Goal: Information Seeking & Learning: Learn about a topic

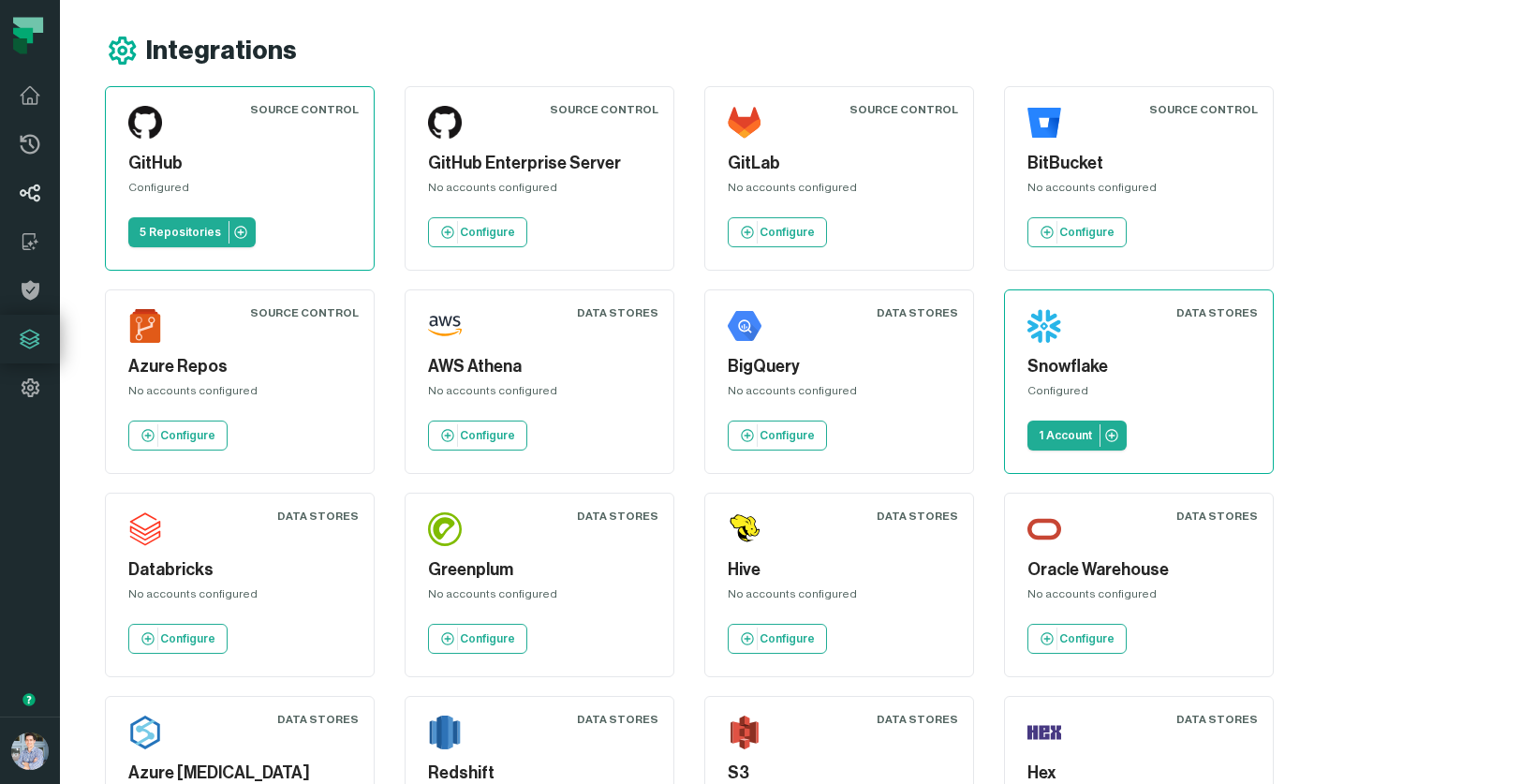
click at [33, 197] on icon at bounding box center [30, 193] width 19 height 16
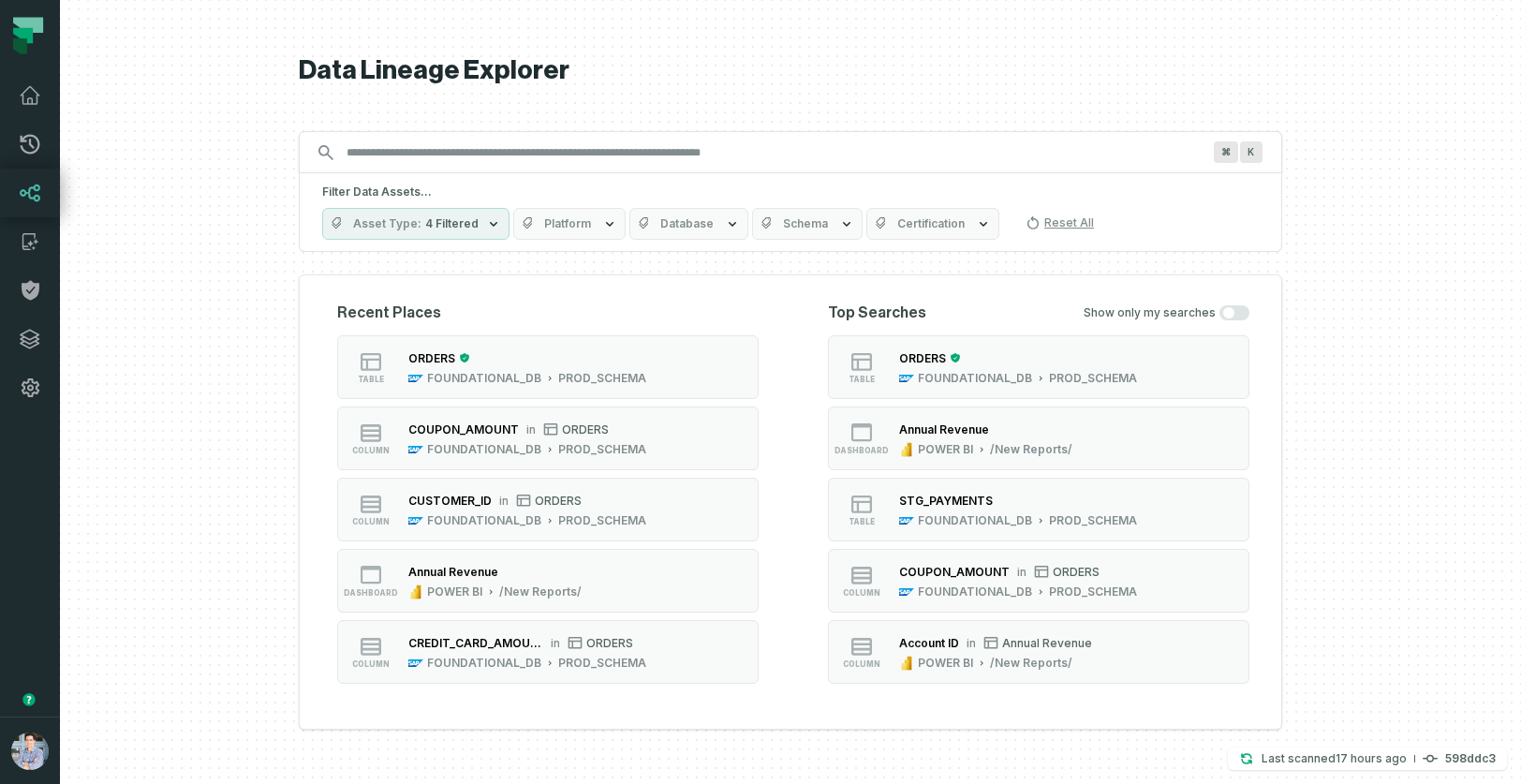
click at [486, 230] on icon "button" at bounding box center [493, 223] width 15 height 15
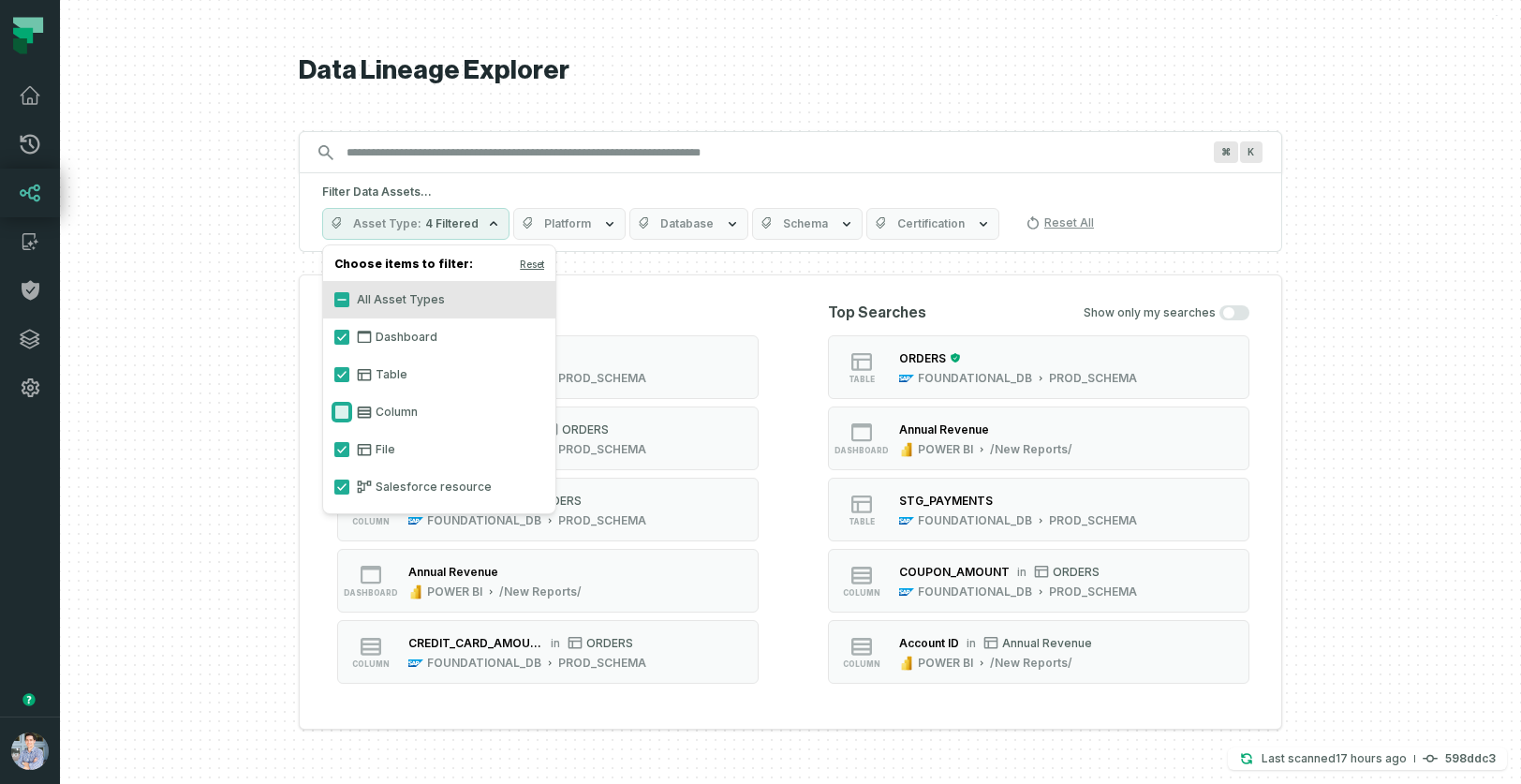
click at [341, 408] on button "Column" at bounding box center [341, 411] width 15 height 15
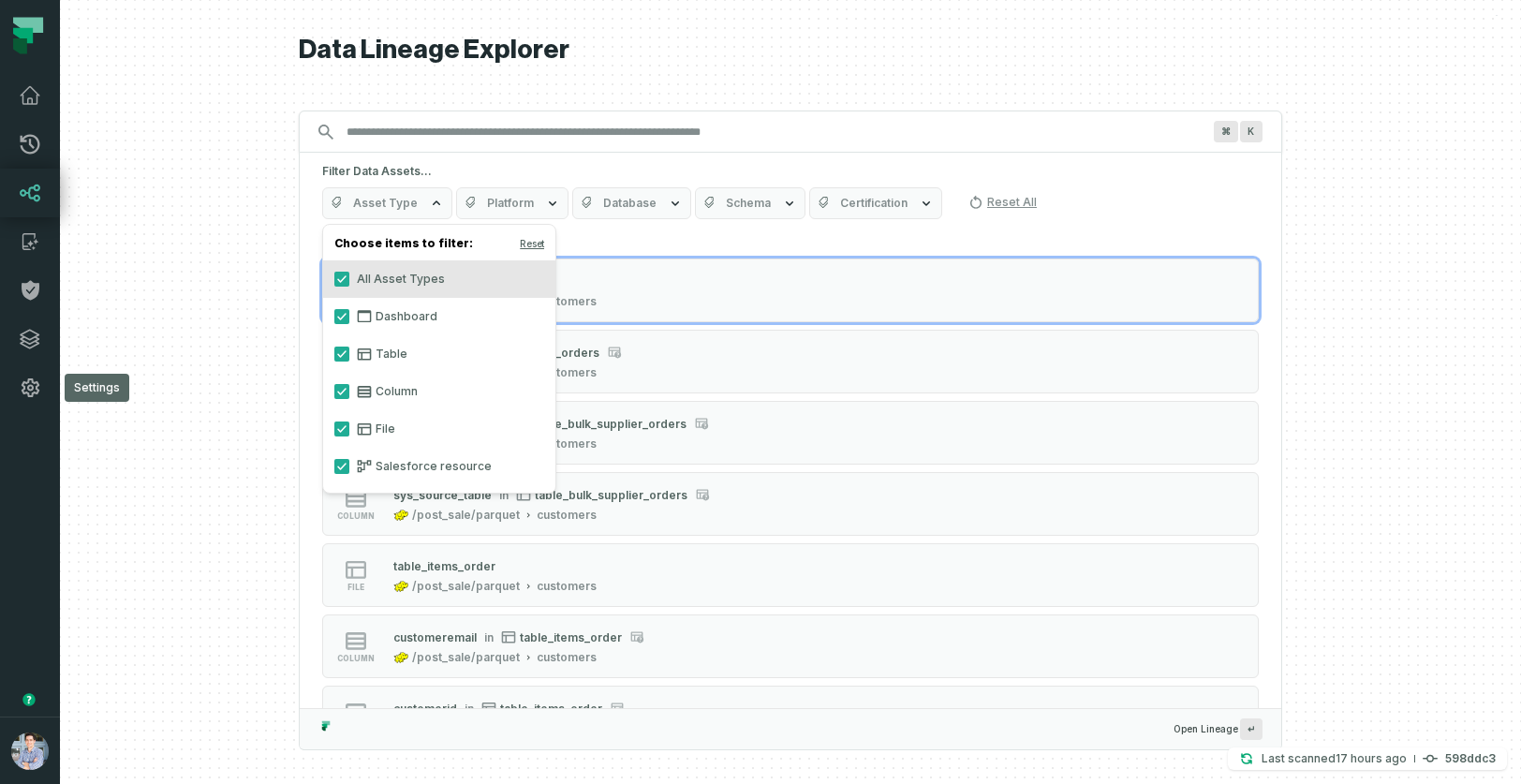
click at [157, 401] on div at bounding box center [790, 392] width 1461 height 784
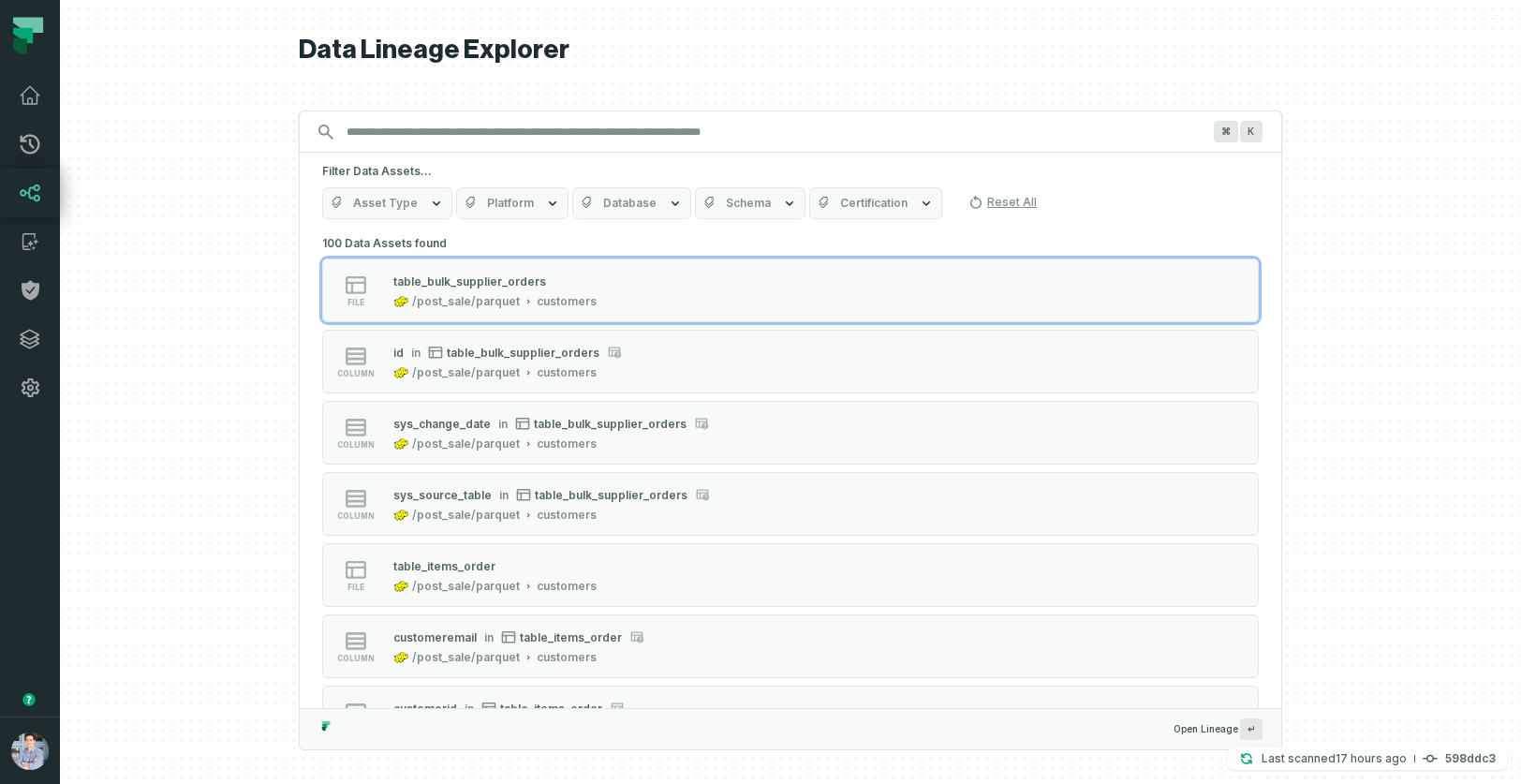
click at [404, 204] on span "Asset Type" at bounding box center [385, 202] width 65 height 15
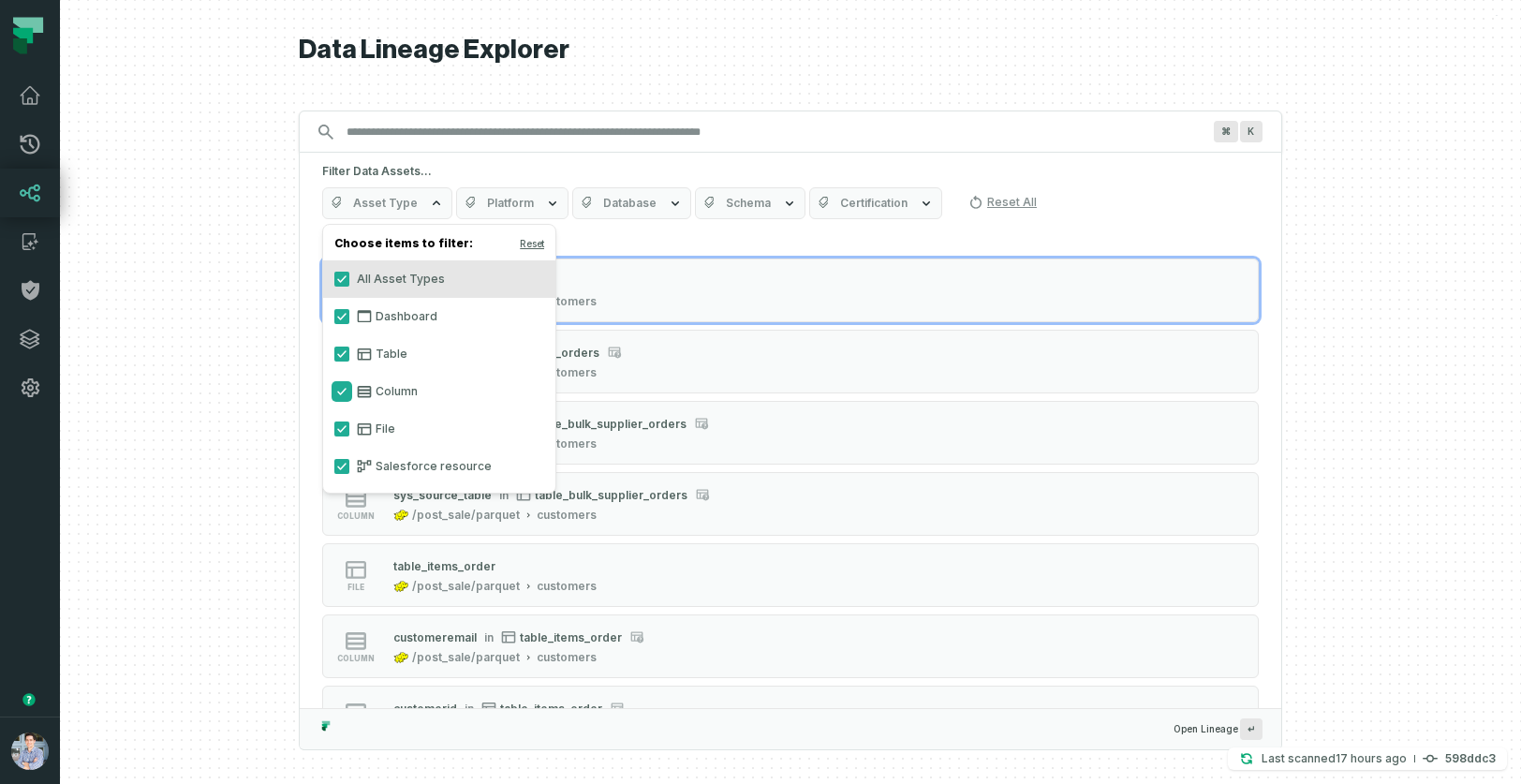
click at [340, 391] on button "Column" at bounding box center [341, 391] width 15 height 15
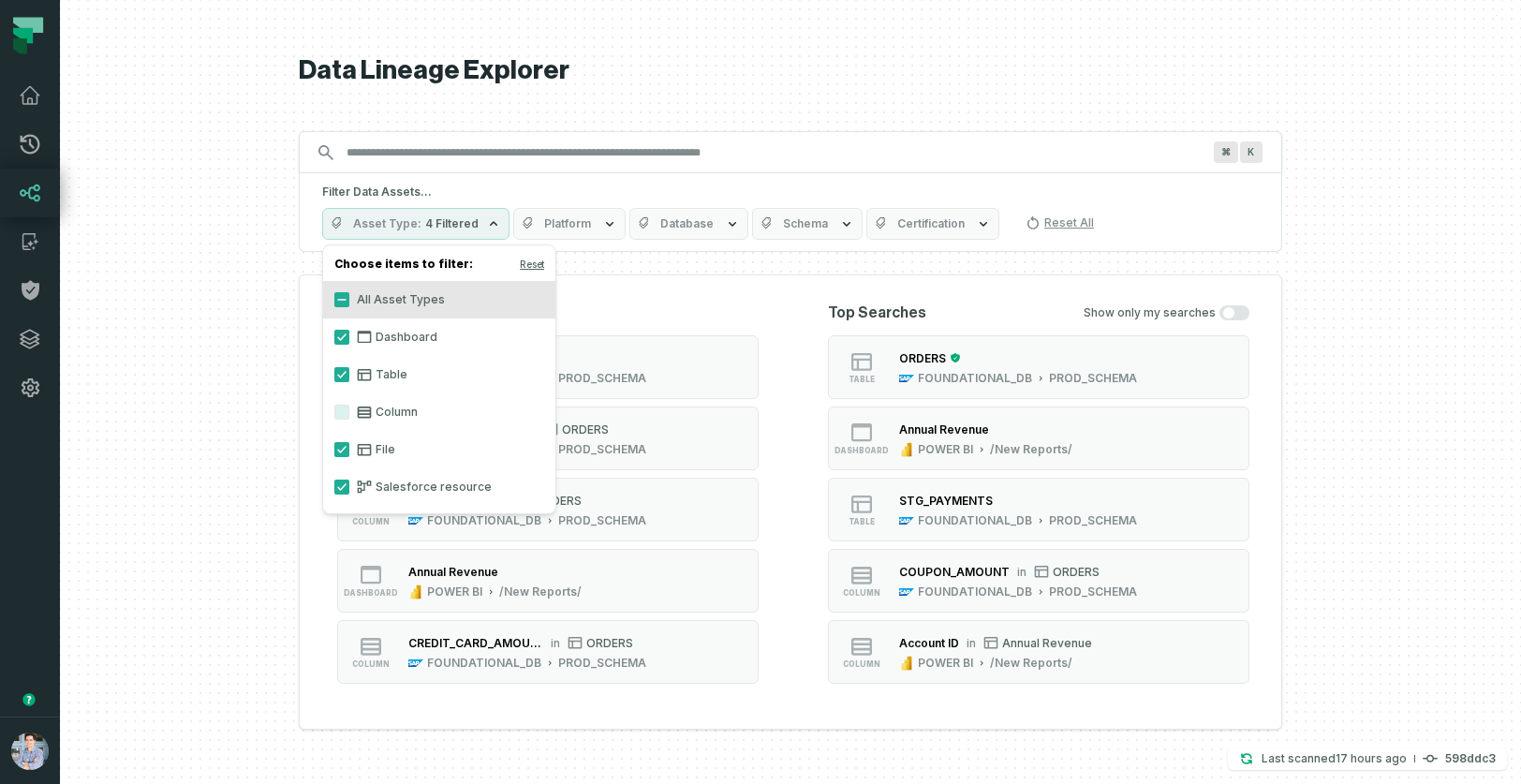
click at [247, 385] on div at bounding box center [790, 392] width 1461 height 784
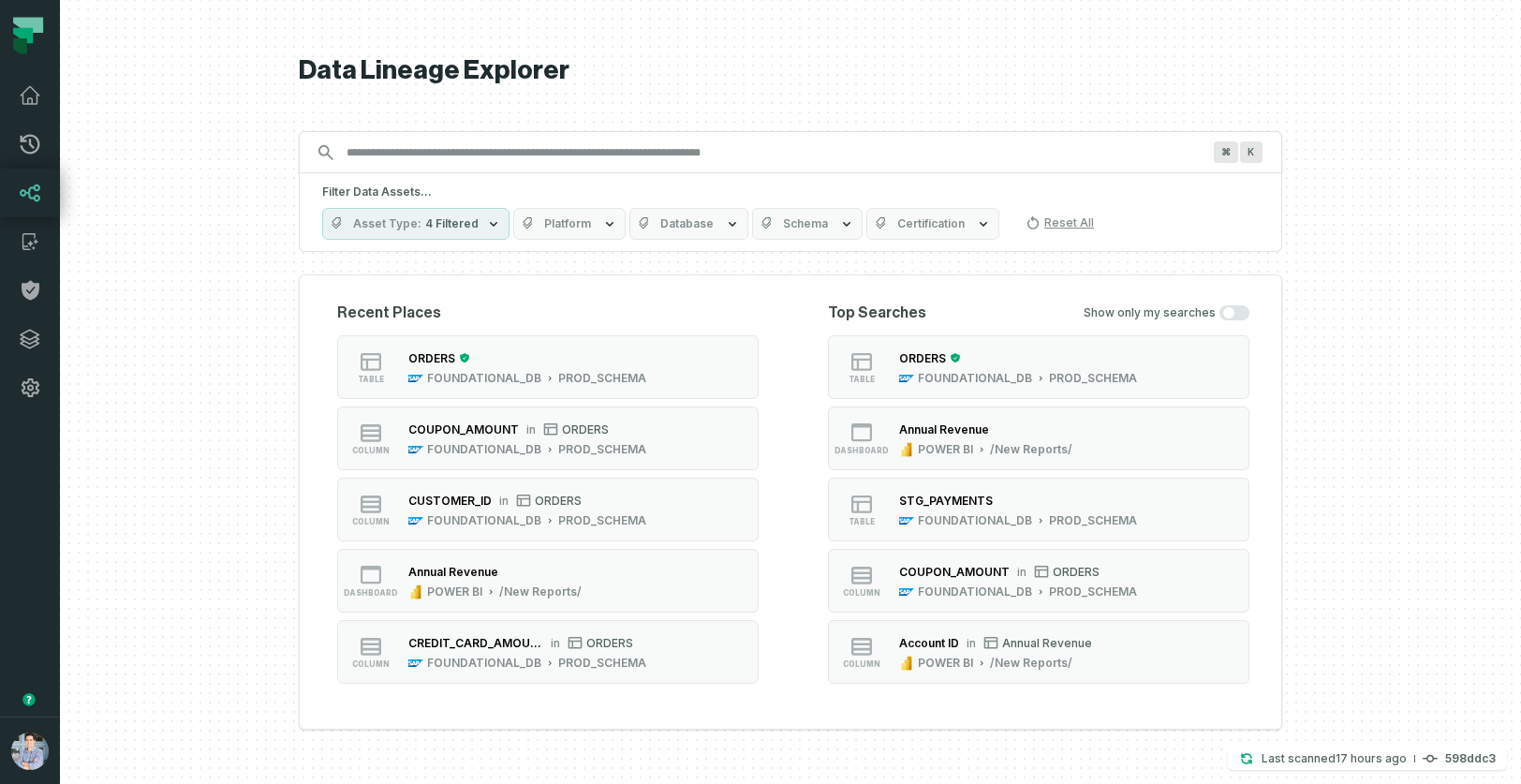
click at [469, 232] on button "Asset Type 4 Filtered" at bounding box center [415, 224] width 187 height 32
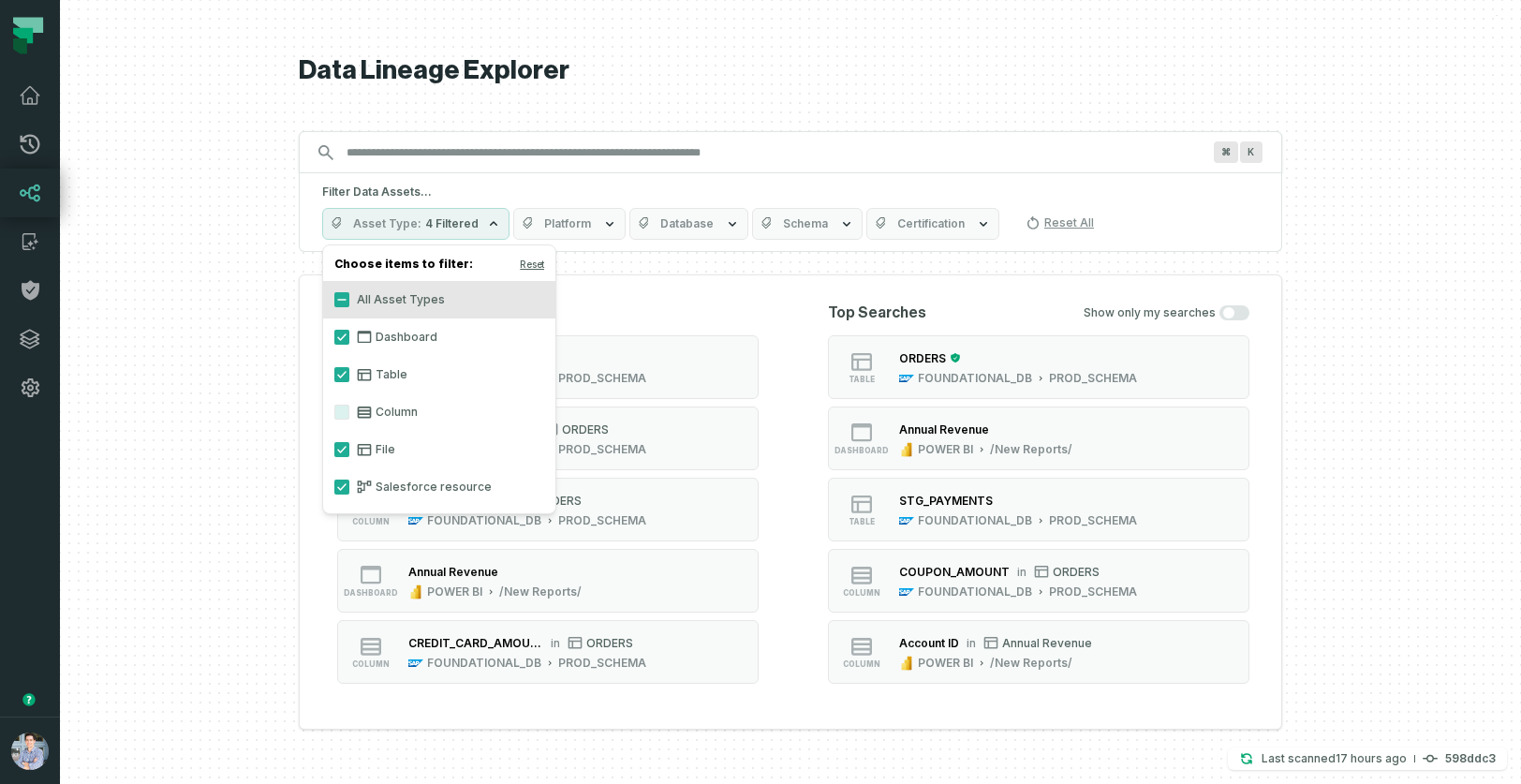
click at [584, 224] on button "Platform" at bounding box center [569, 224] width 112 height 32
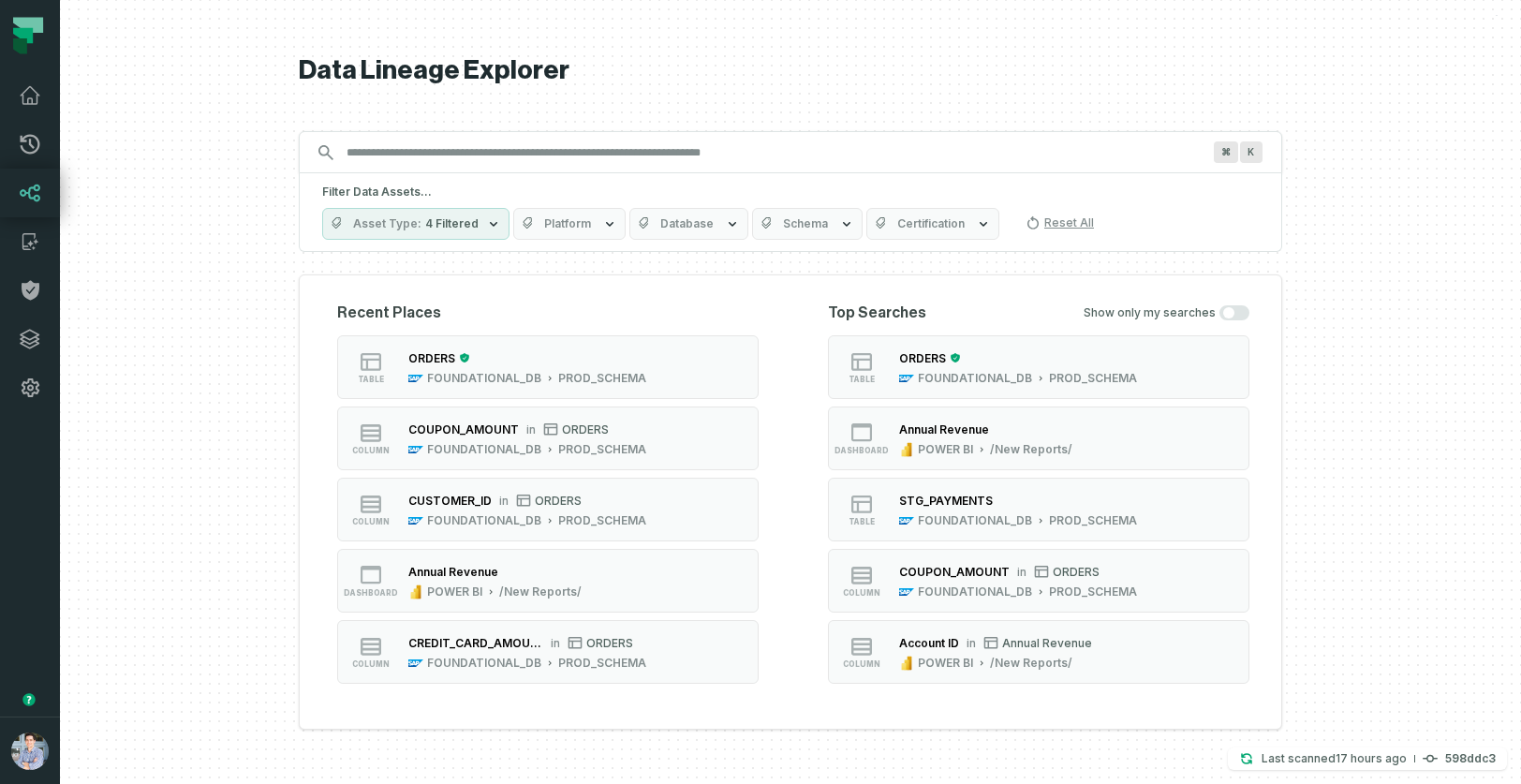
click at [695, 218] on span "Database" at bounding box center [686, 223] width 53 height 15
click at [798, 231] on button "Schema" at bounding box center [807, 224] width 110 height 32
click at [897, 226] on span "Certification" at bounding box center [931, 223] width 68 height 15
click at [188, 374] on div at bounding box center [790, 392] width 1461 height 784
click at [593, 362] on div "ORDERS" at bounding box center [528, 357] width 238 height 18
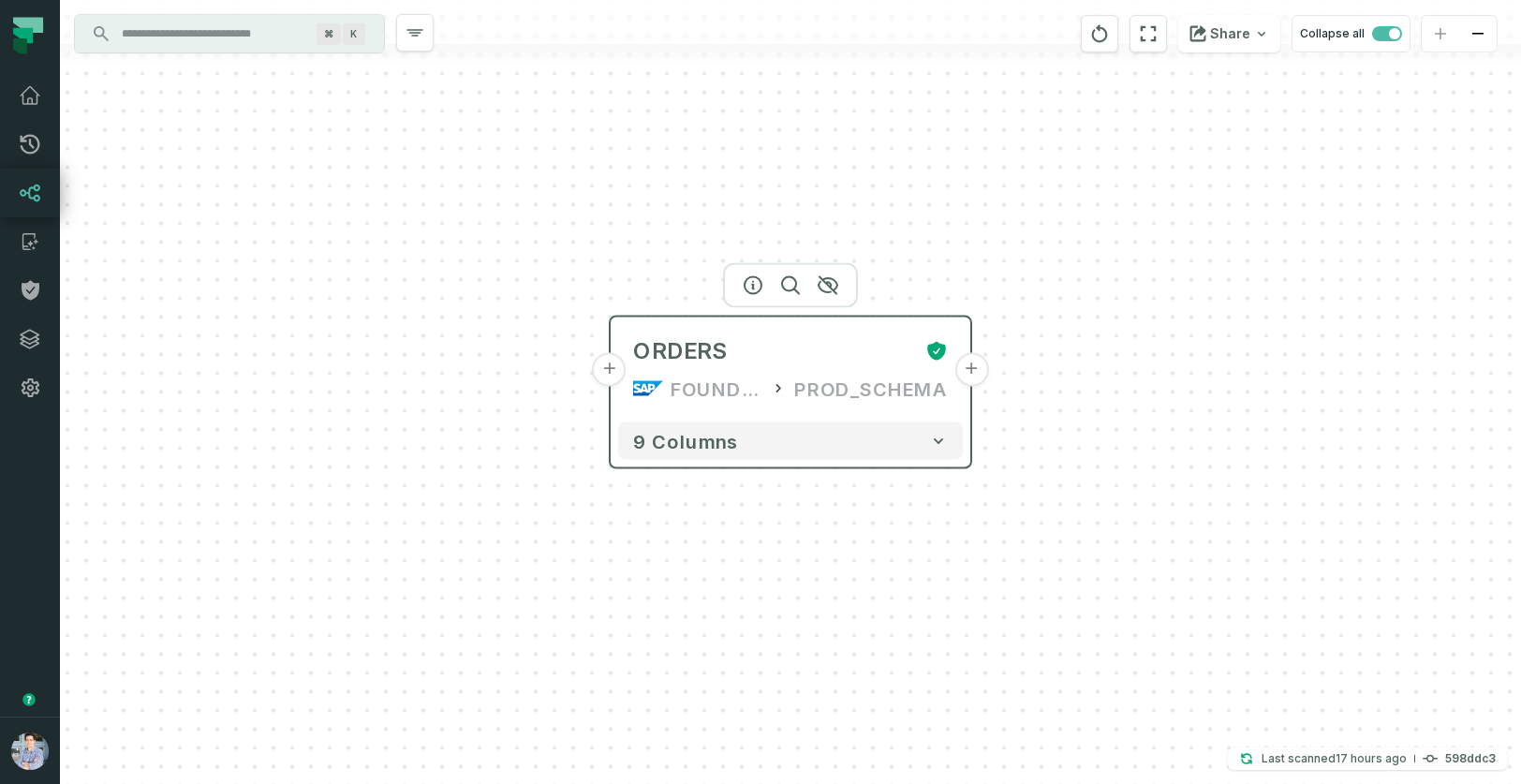
click at [969, 377] on button "+" at bounding box center [971, 370] width 34 height 34
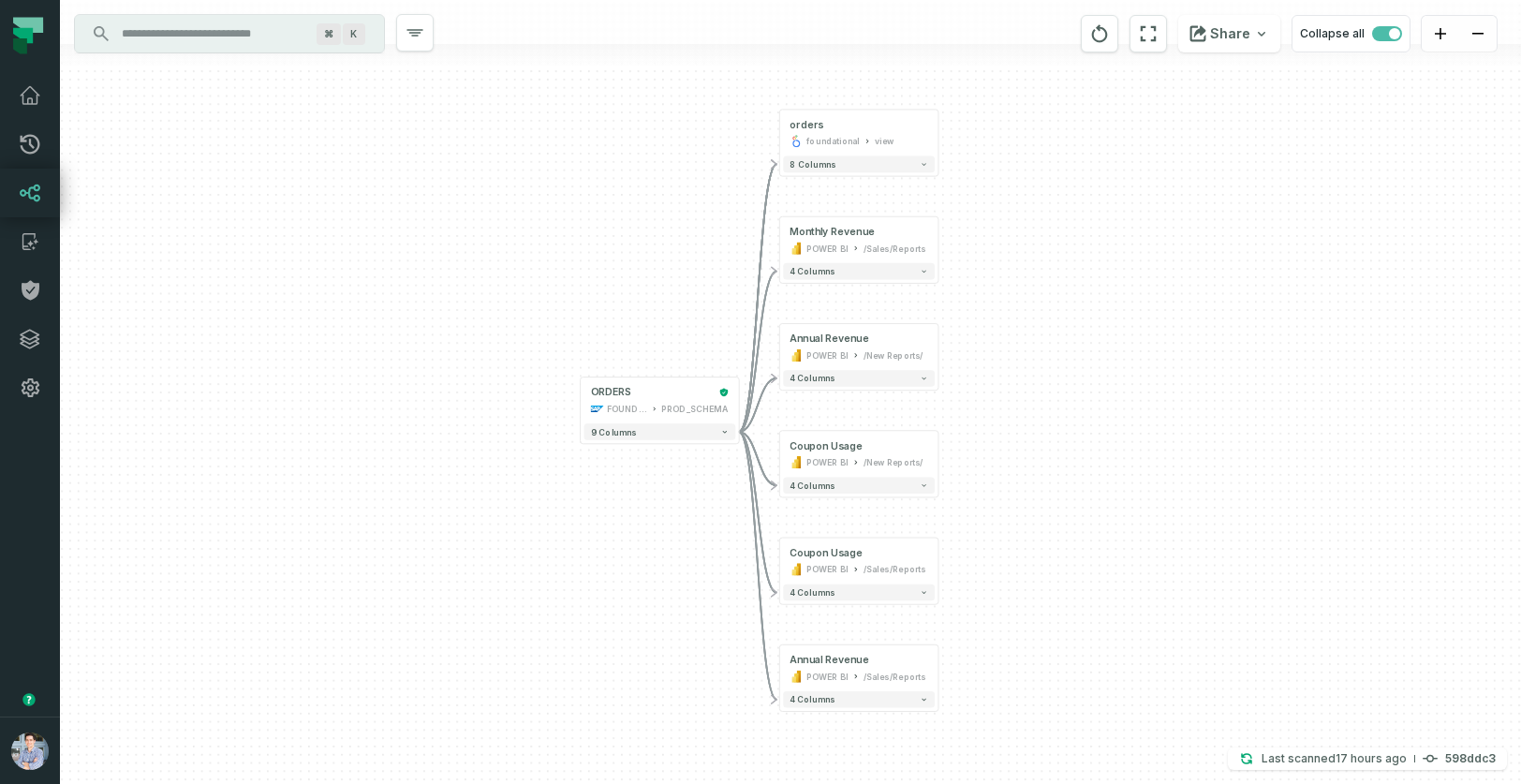
drag, startPoint x: 987, startPoint y: 491, endPoint x: 1052, endPoint y: 441, distance: 82.0
click at [1052, 441] on div "+ orders foundational view + 8 columns + Monthly Revenue POWER BI /Sales/Report…" at bounding box center [790, 392] width 1461 height 784
click at [1375, 34] on span "button" at bounding box center [1386, 33] width 30 height 15
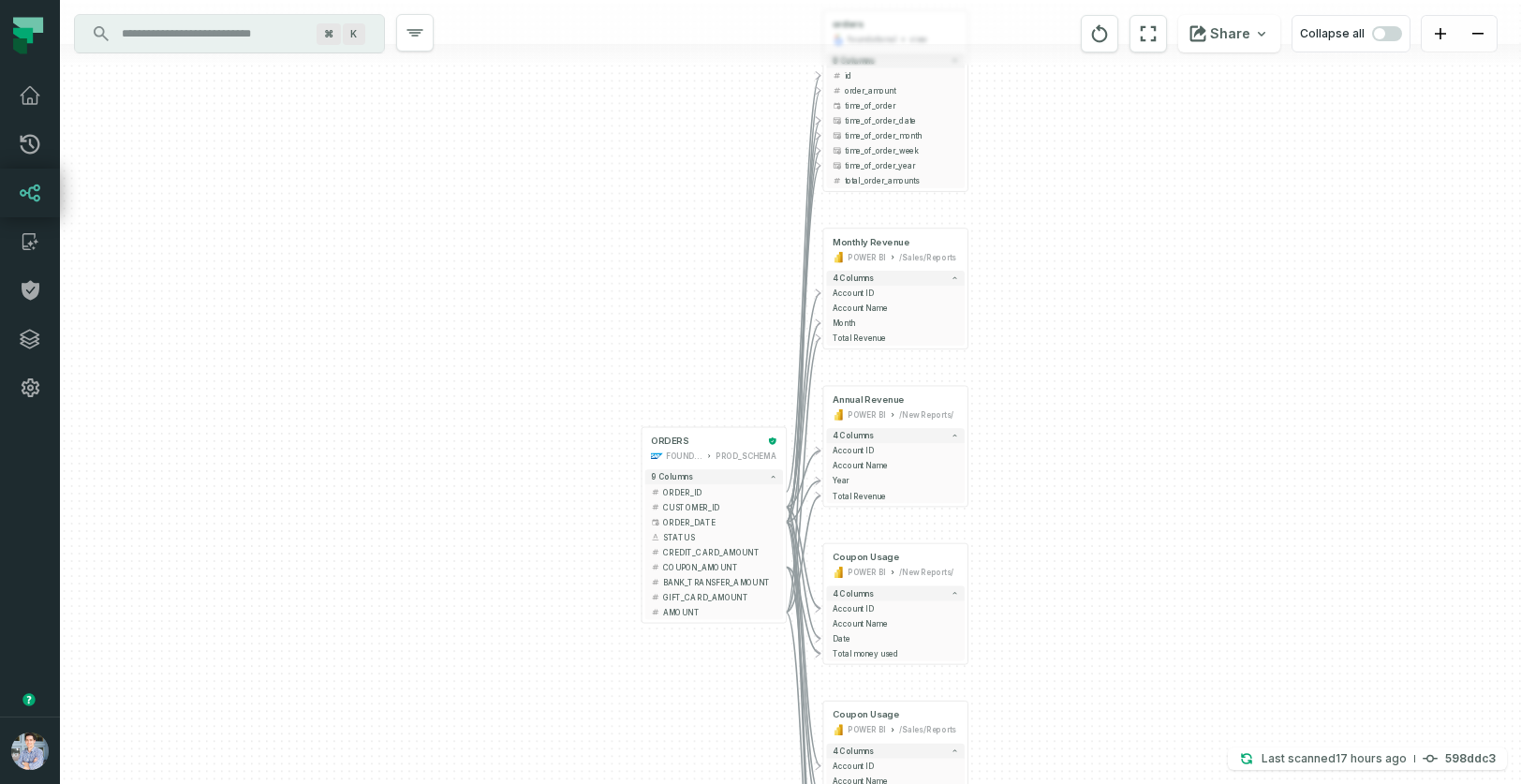
drag, startPoint x: 1191, startPoint y: 356, endPoint x: 1194, endPoint y: 246, distance: 110.0
click at [1194, 246] on div "+ orders foundational view + 8 columns - id - order_amount + time_of_order - ti…" at bounding box center [790, 392] width 1461 height 784
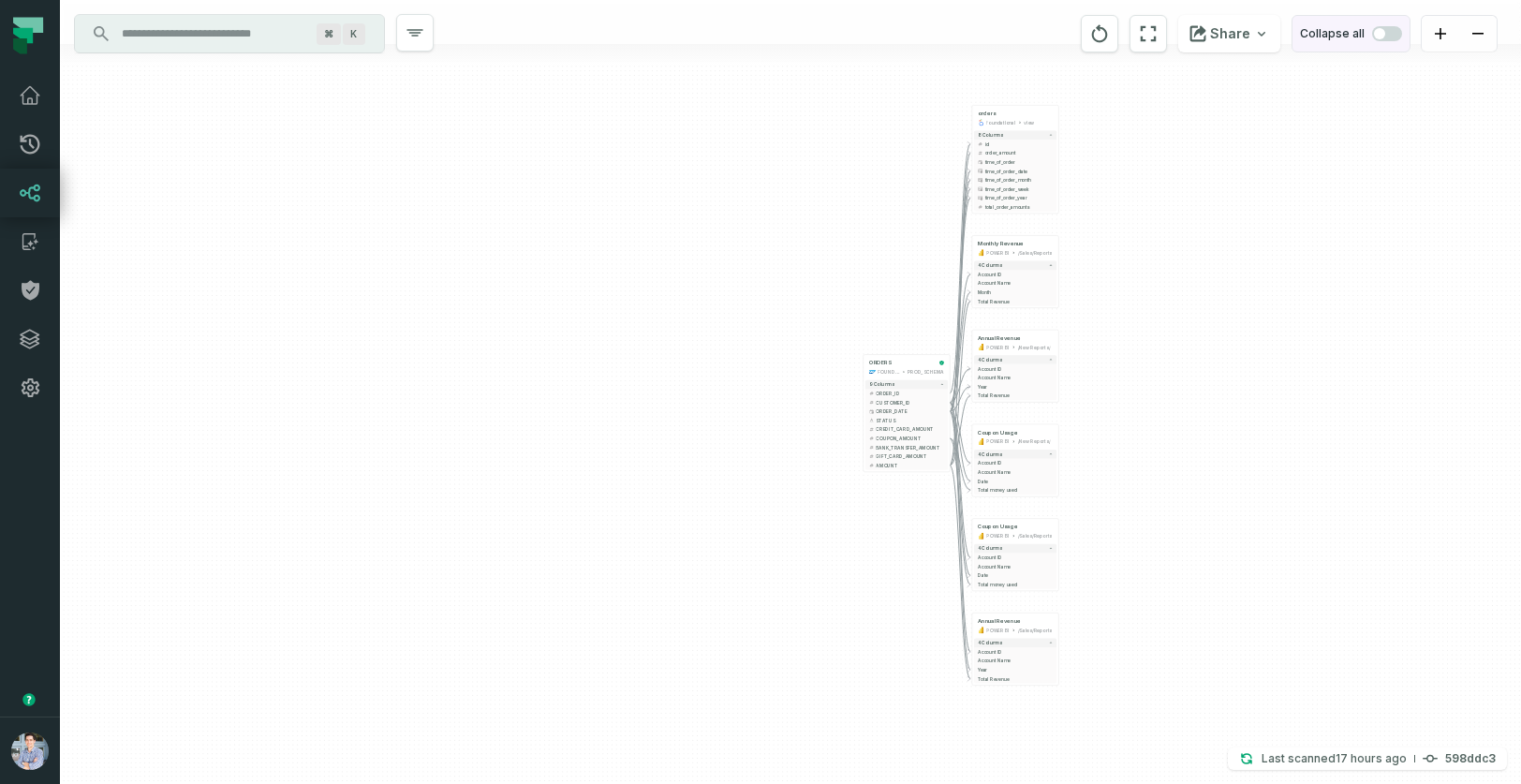
click at [1397, 35] on span "button" at bounding box center [1386, 33] width 30 height 15
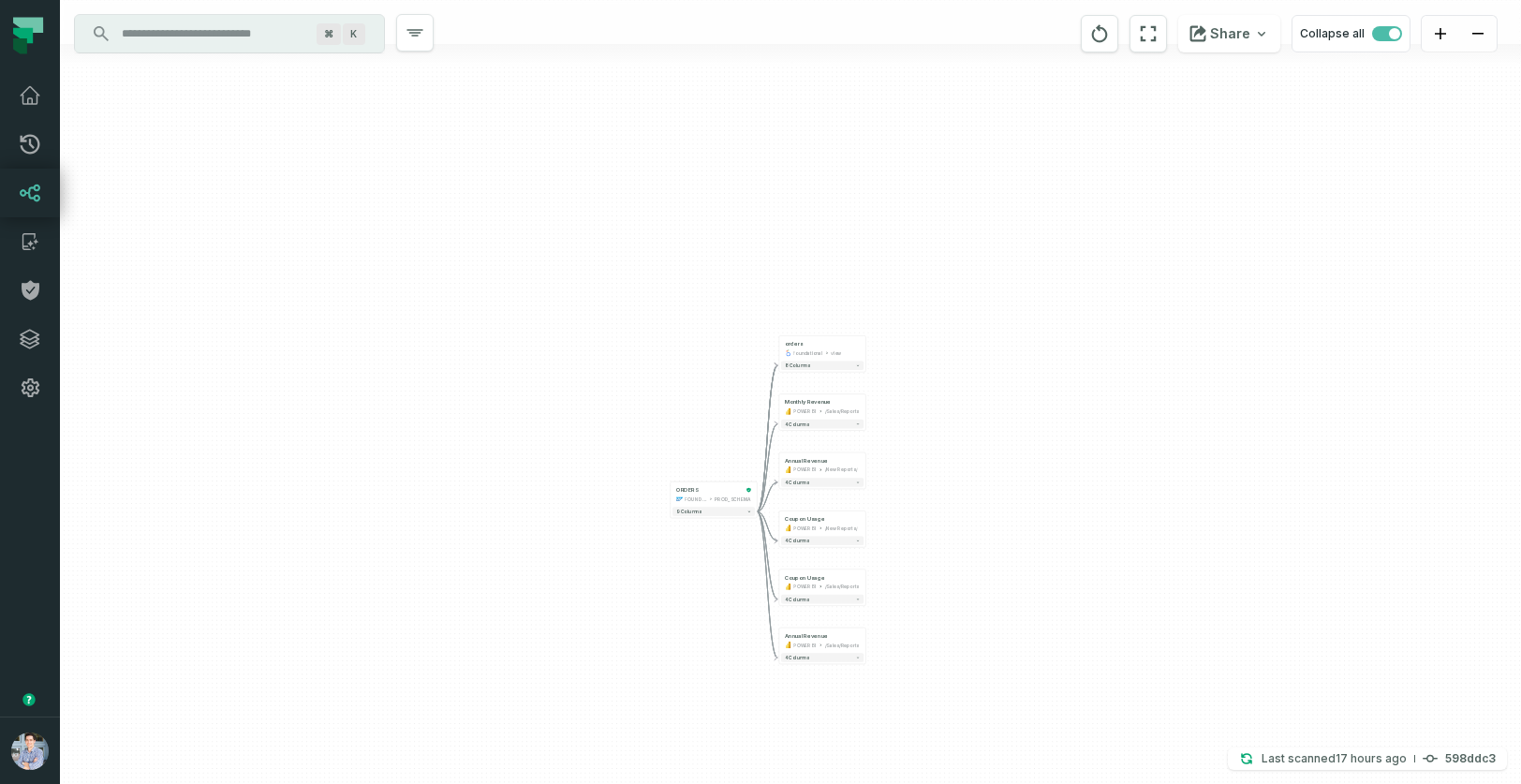
drag, startPoint x: 1280, startPoint y: 231, endPoint x: 1086, endPoint y: 459, distance: 299.4
click at [1086, 459] on div "+ orders foundational view + 8 columns + Monthly Revenue POWER BI /Sales/Report…" at bounding box center [790, 392] width 1461 height 784
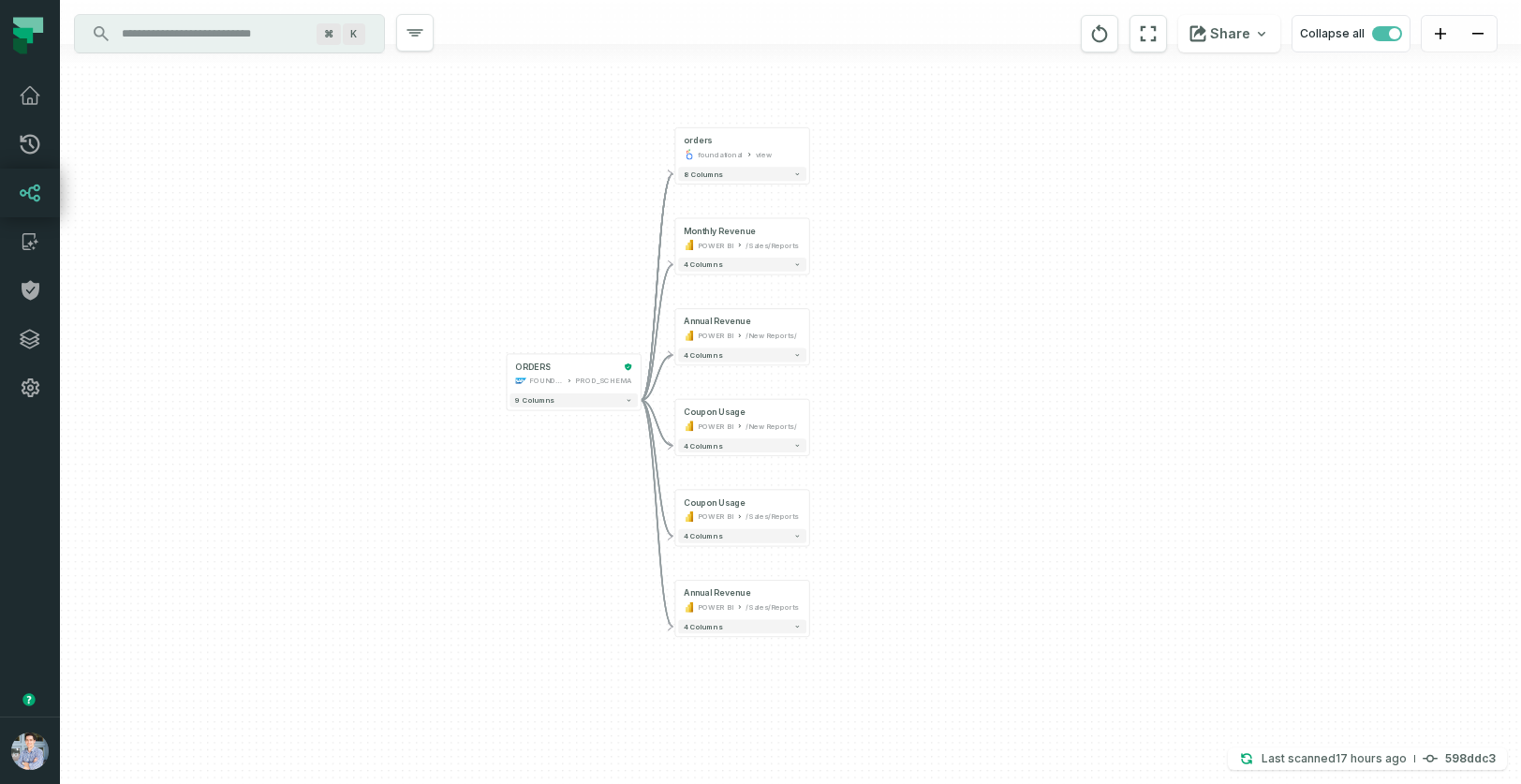
drag, startPoint x: 1086, startPoint y: 456, endPoint x: 1163, endPoint y: 319, distance: 157.2
click at [1162, 319] on div "+ orders foundational view + 8 columns + Monthly Revenue POWER BI /Sales/Report…" at bounding box center [790, 392] width 1461 height 784
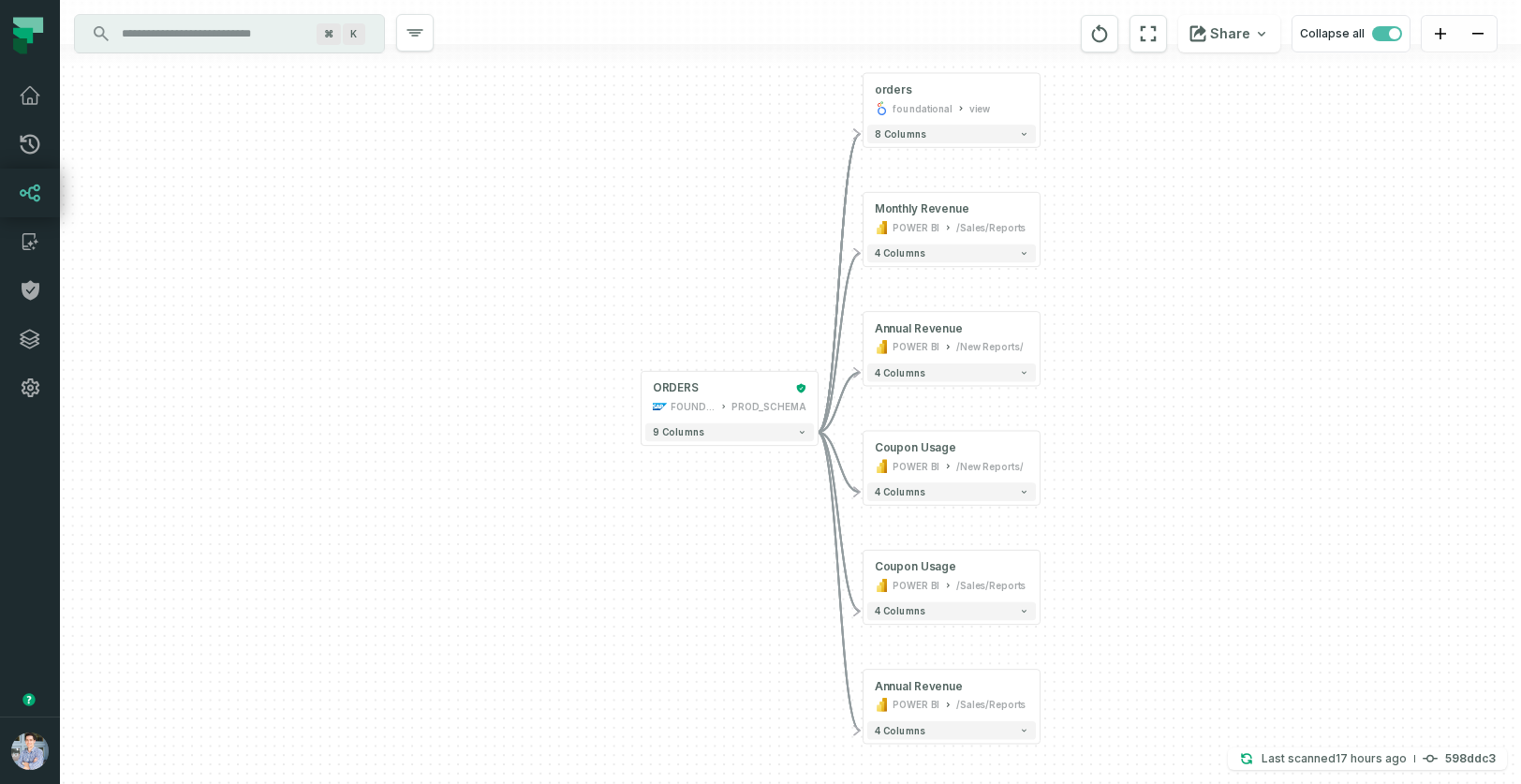
drag, startPoint x: 1117, startPoint y: 341, endPoint x: 1433, endPoint y: 345, distance: 316.0
click at [1433, 345] on div "+ orders foundational view + 8 columns + Monthly Revenue POWER BI /Sales/Report…" at bounding box center [790, 392] width 1461 height 784
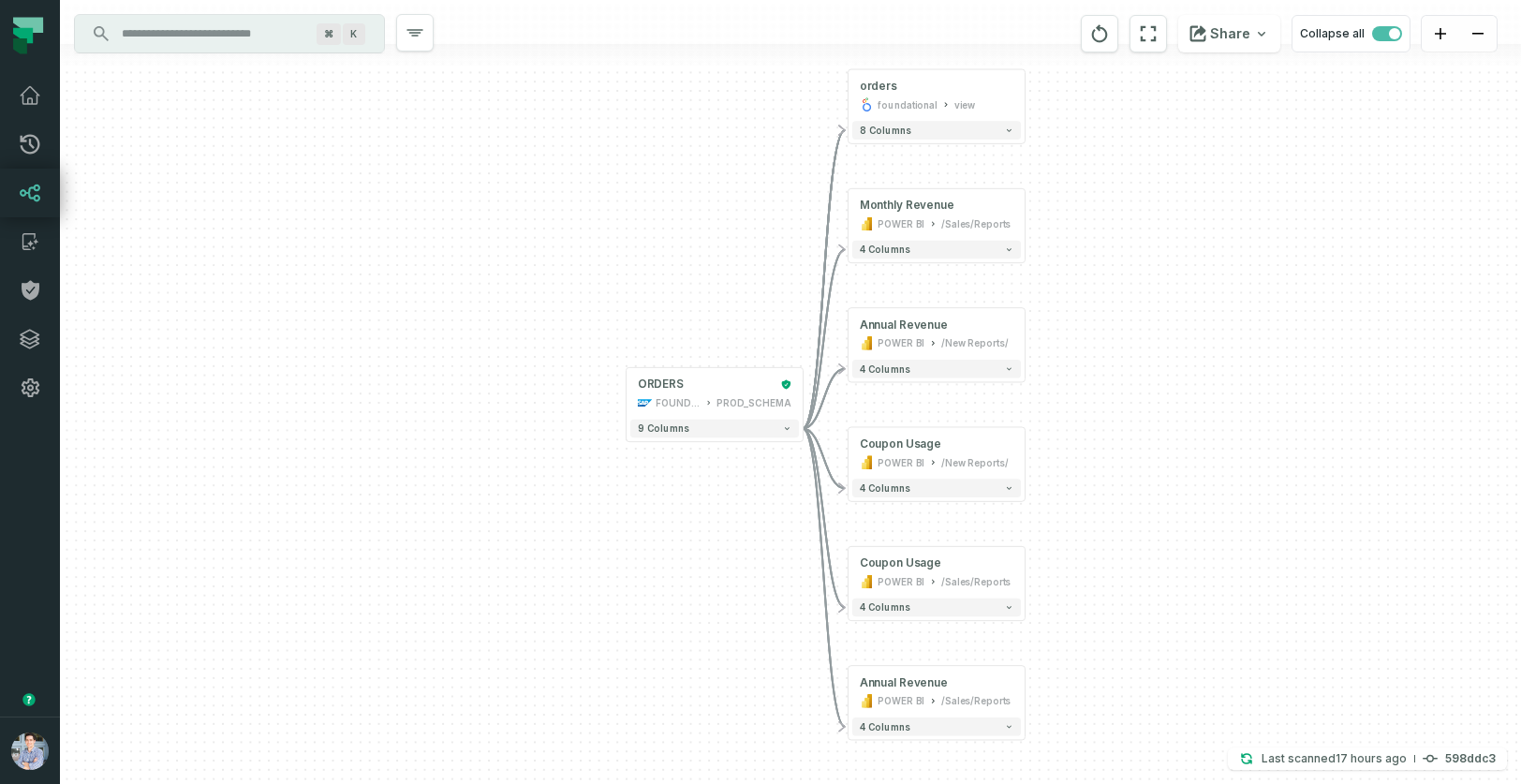
click at [751, 442] on div "+ orders foundational view + 8 columns + Monthly Revenue POWER BI /Sales/Report…" at bounding box center [790, 392] width 1461 height 784
click at [791, 439] on div "9 columns" at bounding box center [715, 428] width 176 height 25
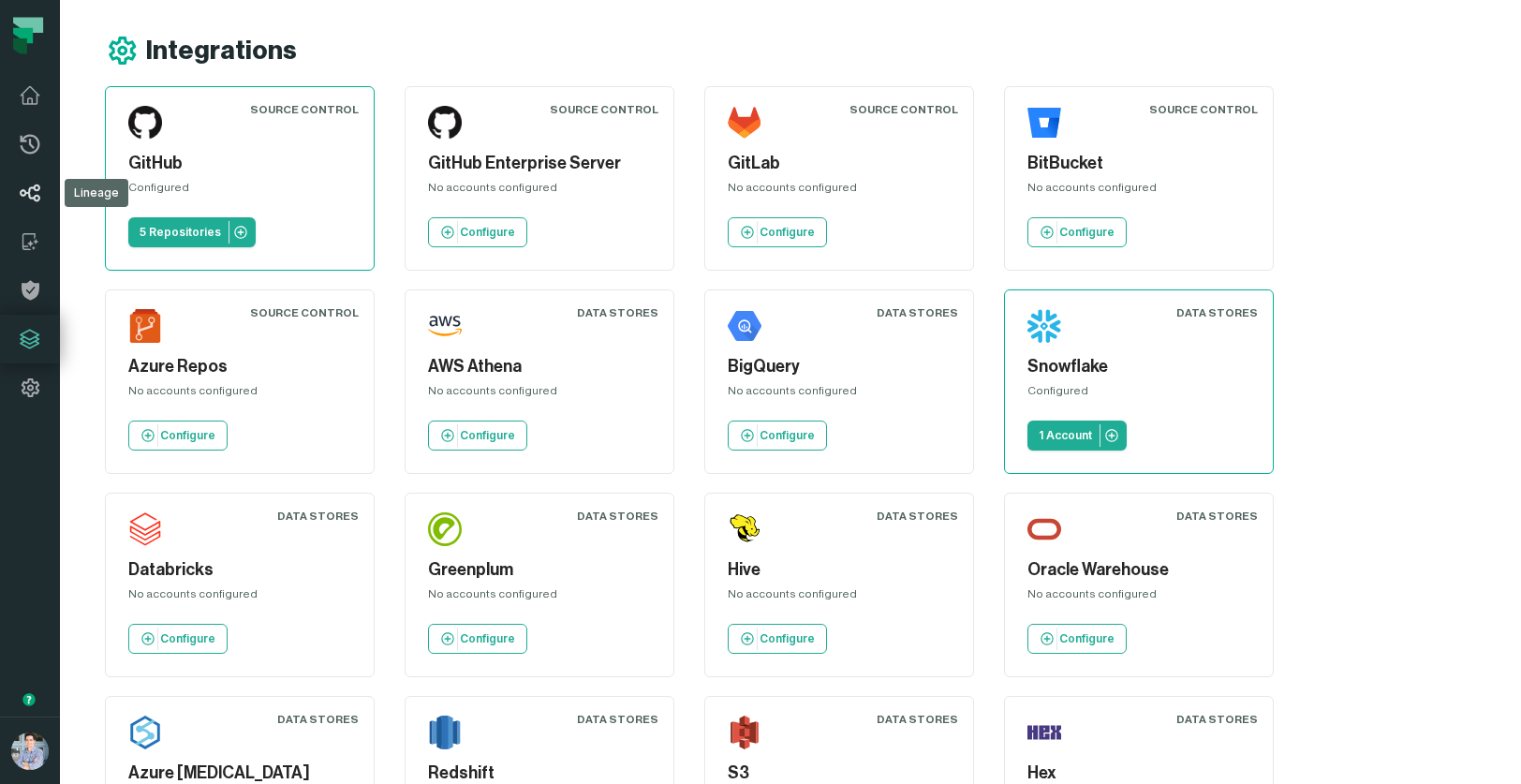
click at [24, 192] on icon at bounding box center [29, 194] width 20 height 17
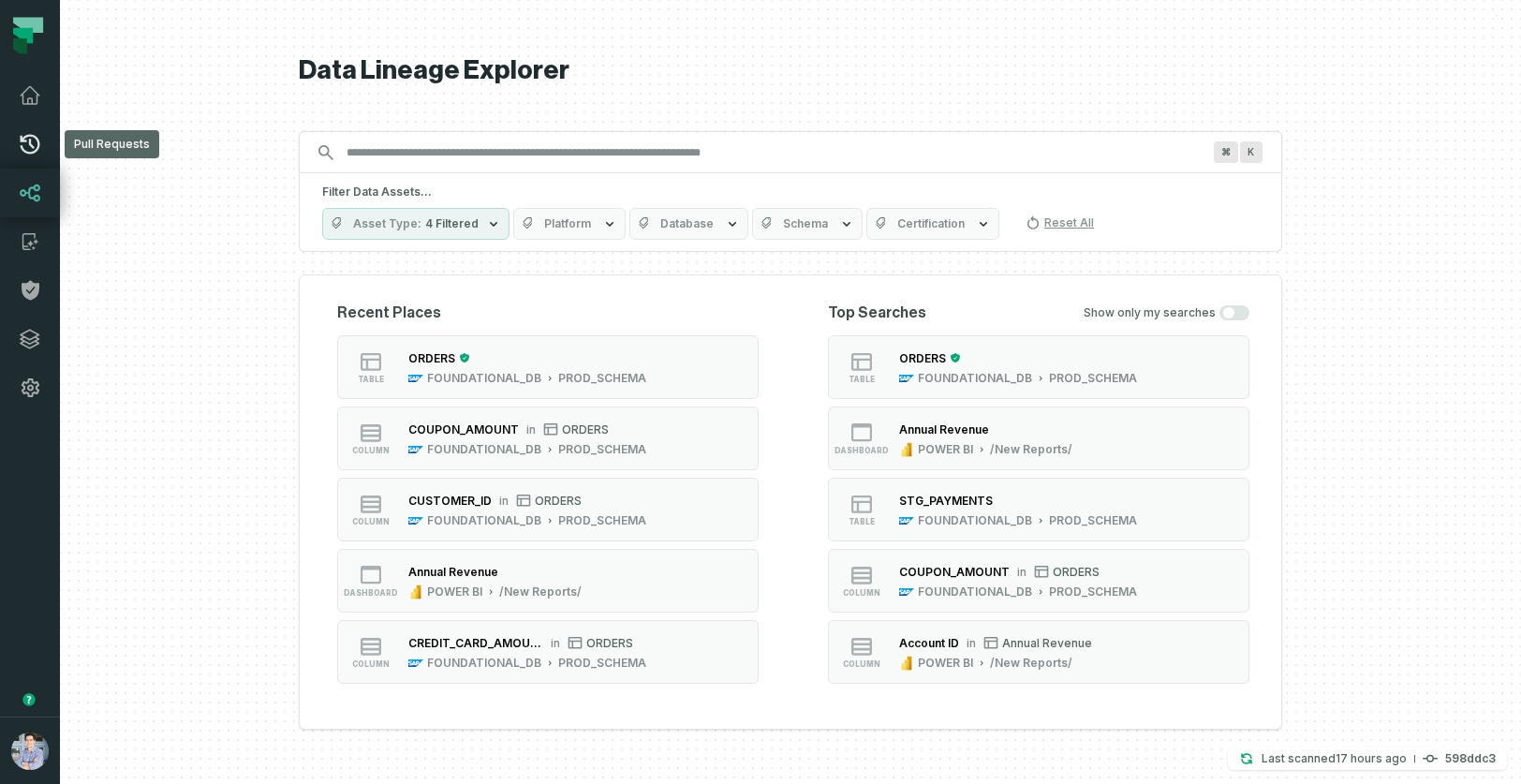
click at [33, 142] on icon at bounding box center [29, 143] width 22 height 22
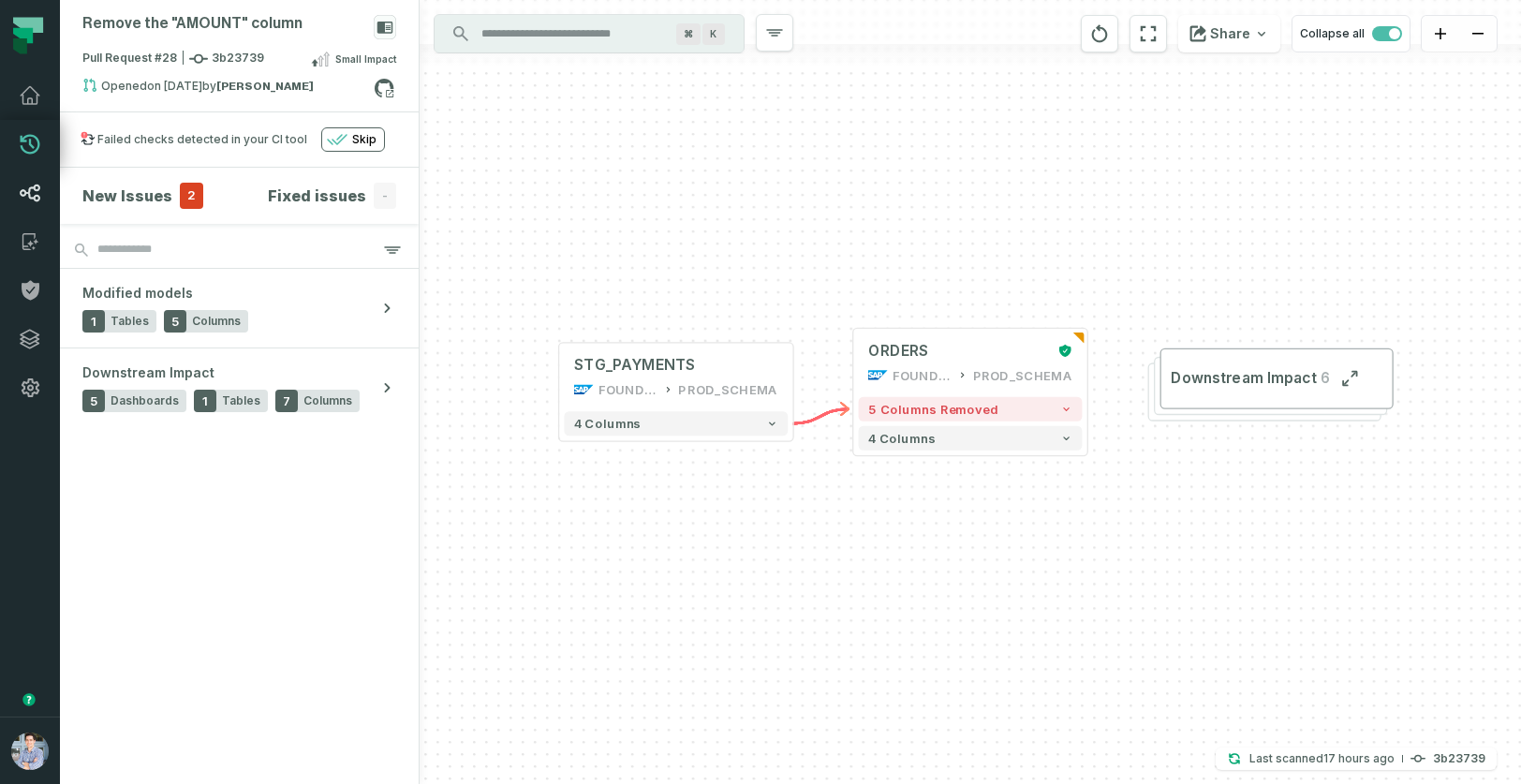
click at [33, 178] on link "Lineage" at bounding box center [30, 193] width 60 height 48
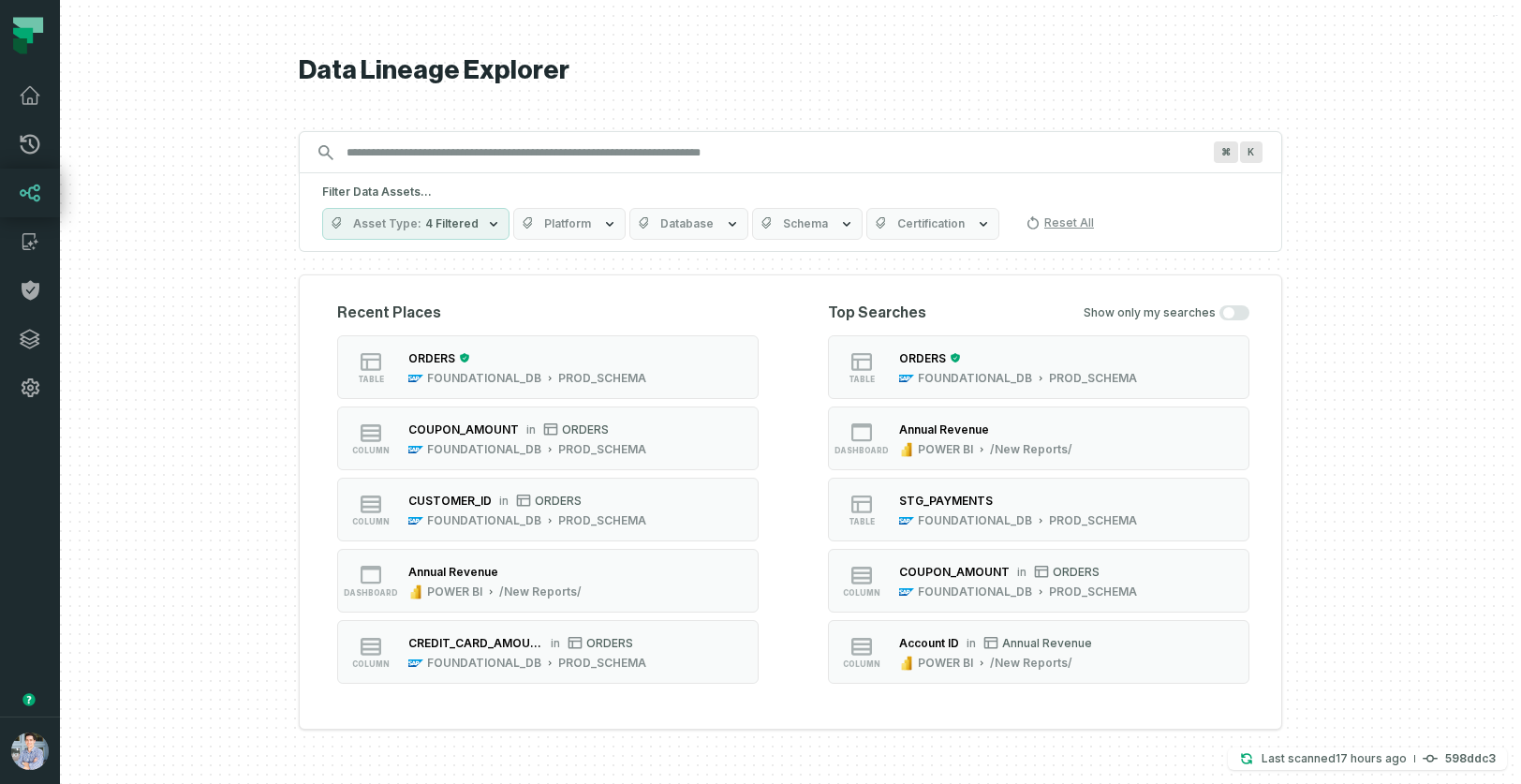
drag, startPoint x: 213, startPoint y: 499, endPoint x: 214, endPoint y: 469, distance: 30.0
click at [214, 469] on div at bounding box center [790, 392] width 1461 height 784
click at [27, 234] on icon at bounding box center [29, 241] width 22 height 22
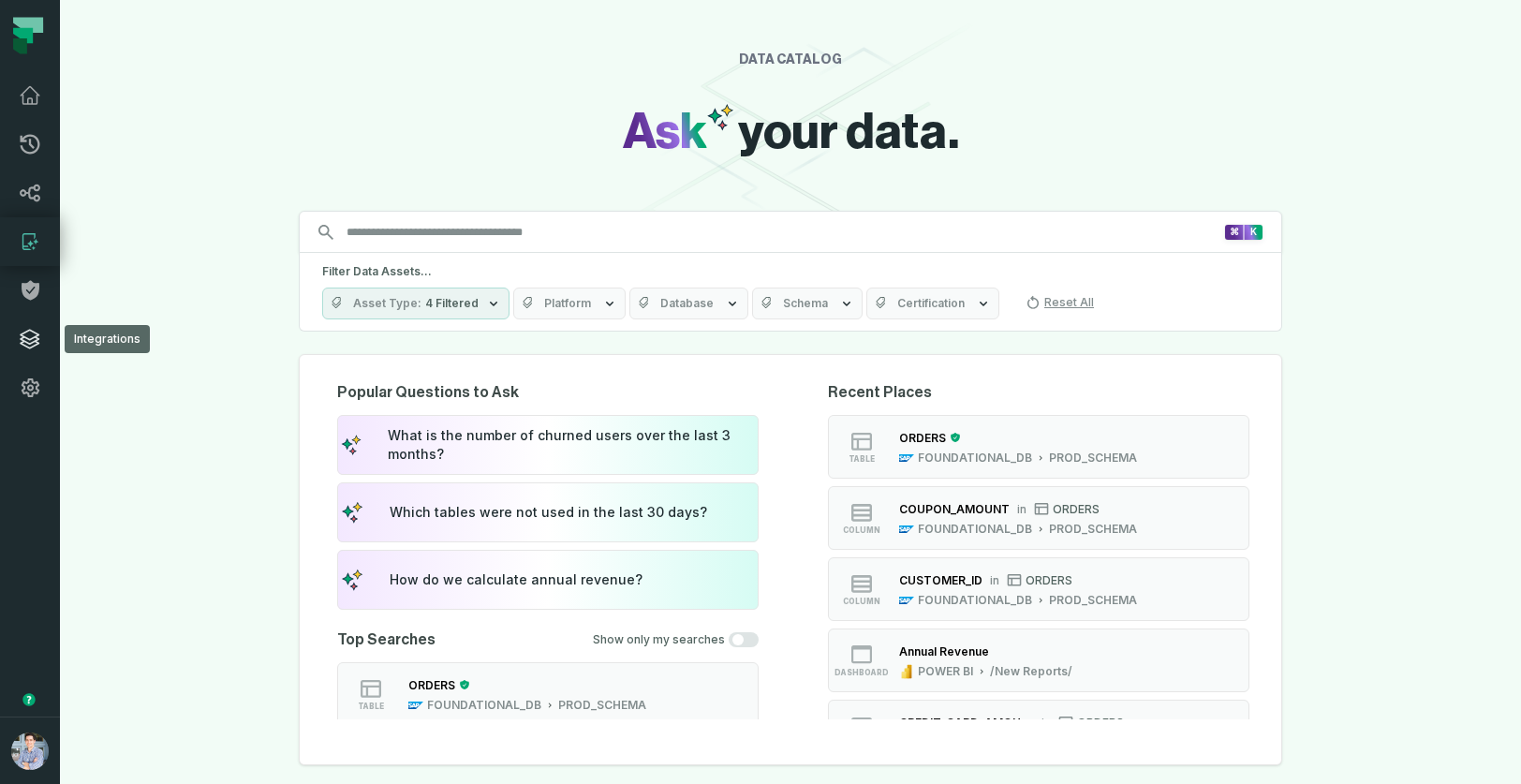
click at [25, 340] on icon at bounding box center [29, 339] width 22 height 22
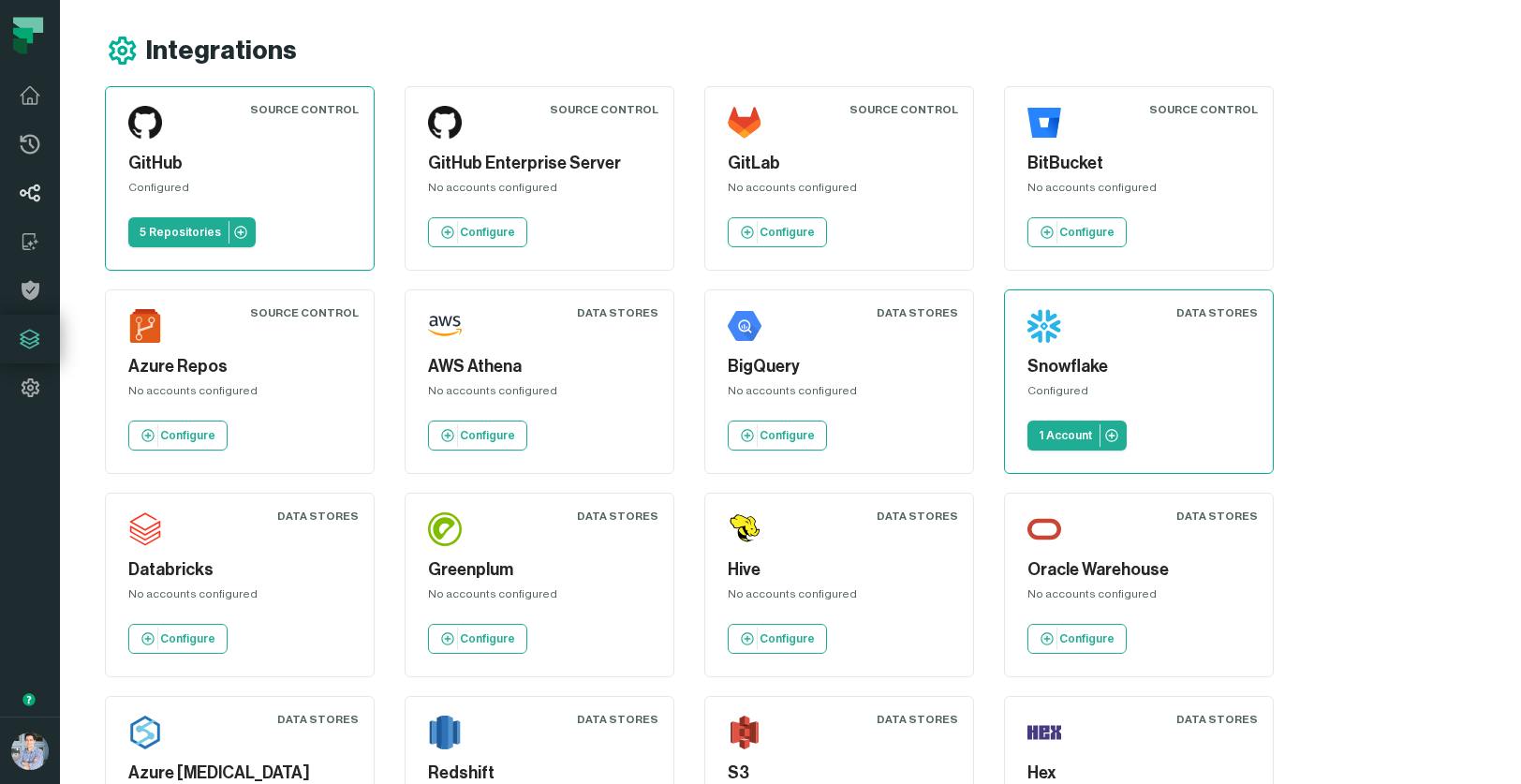
click at [33, 189] on icon at bounding box center [29, 193] width 22 height 22
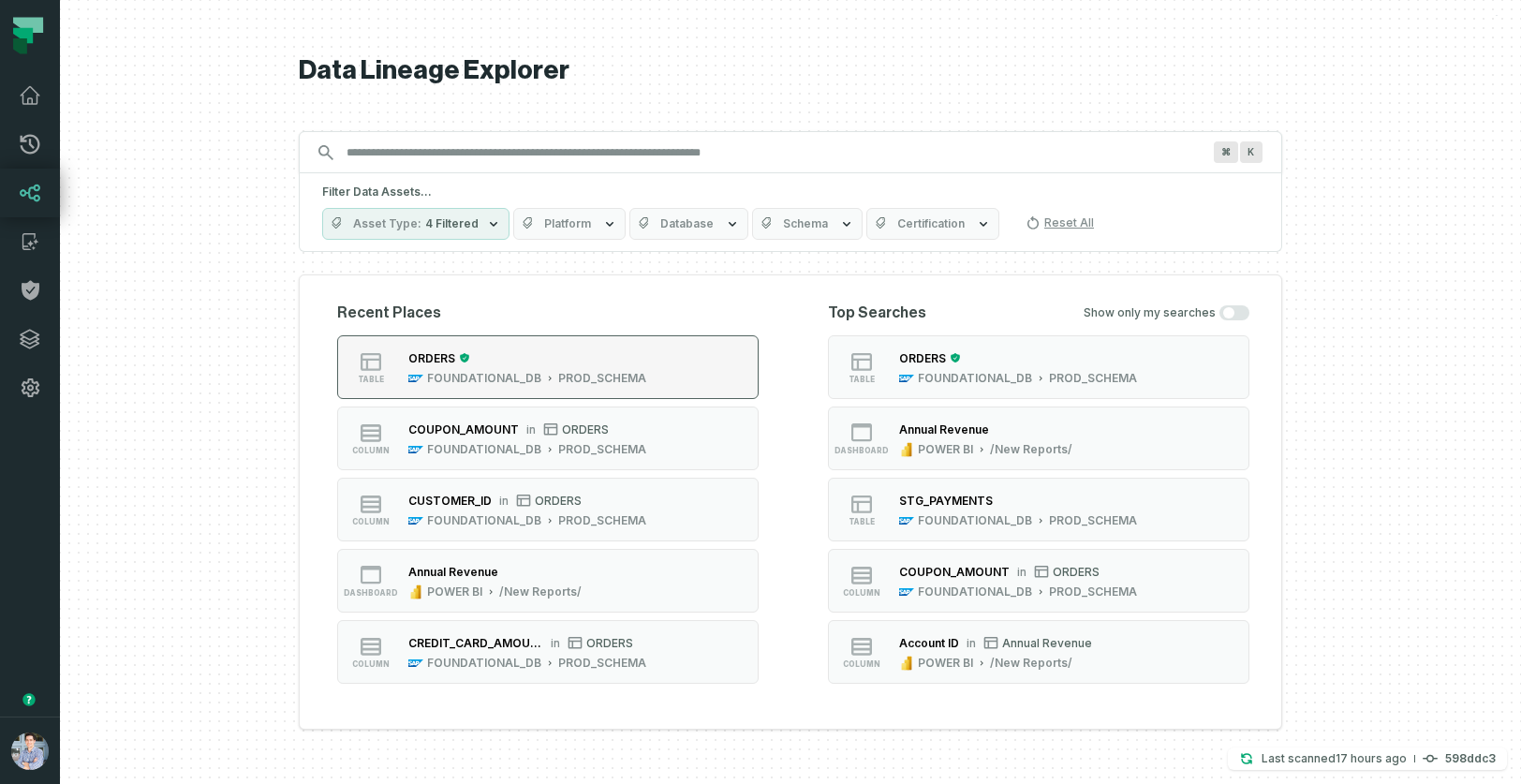
click at [644, 370] on div "ORDERS FOUNDATIONAL_DB PROD_SCHEMA" at bounding box center [527, 367] width 253 height 38
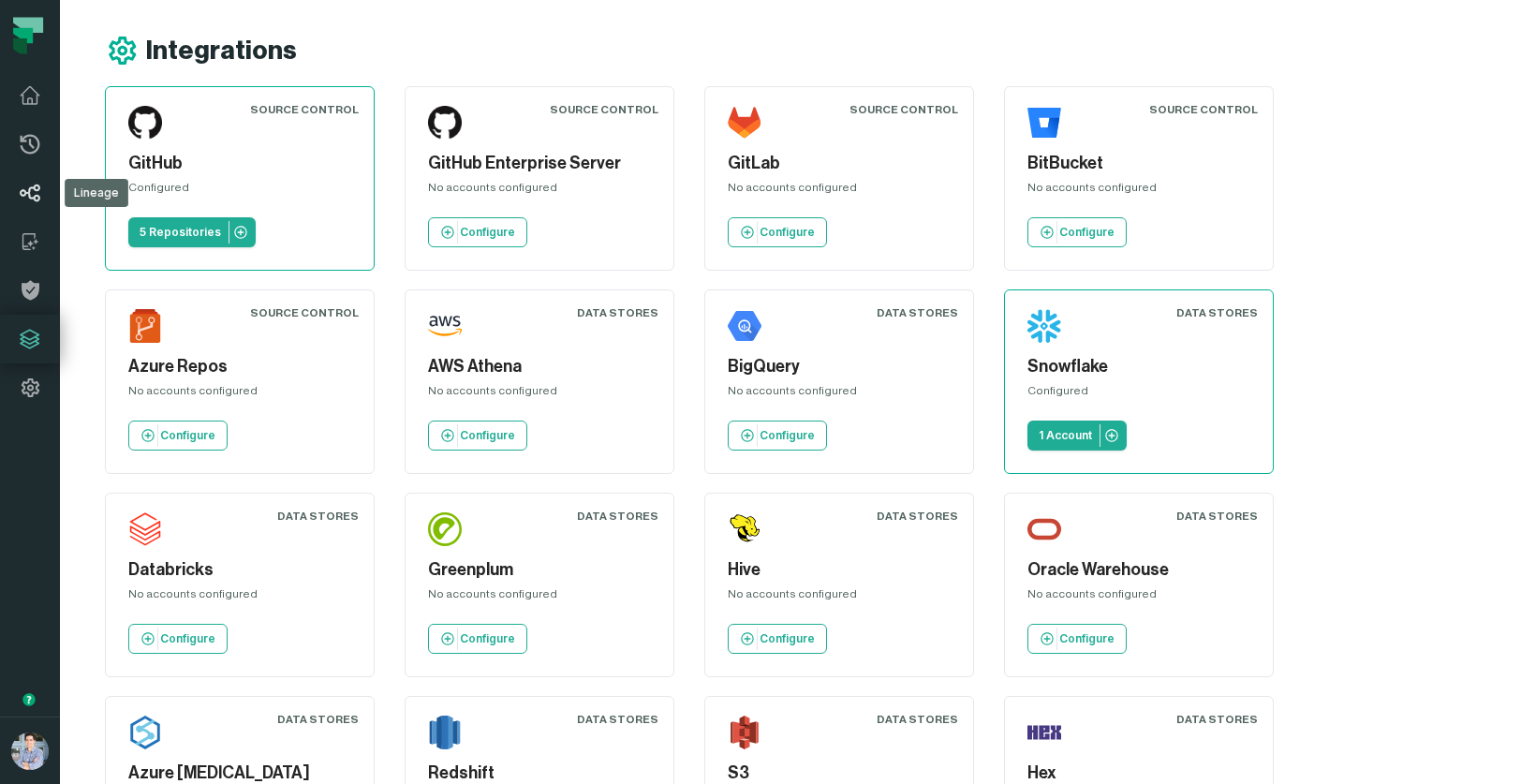
click at [25, 190] on icon at bounding box center [29, 193] width 22 height 22
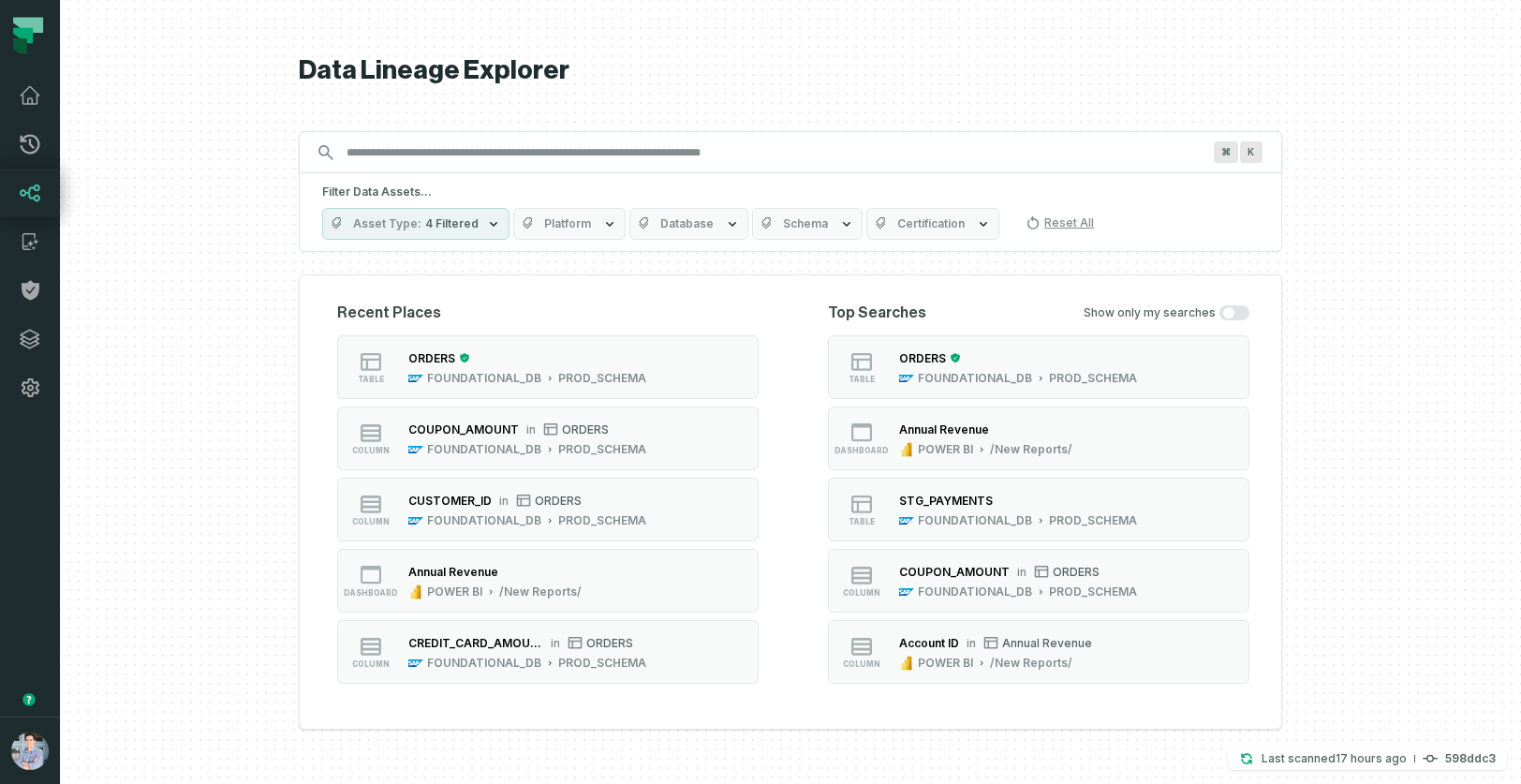
click at [467, 226] on span "4 Filtered" at bounding box center [451, 223] width 53 height 15
click at [580, 219] on span "Platform" at bounding box center [567, 223] width 46 height 15
click at [790, 226] on span "Schema" at bounding box center [806, 223] width 45 height 15
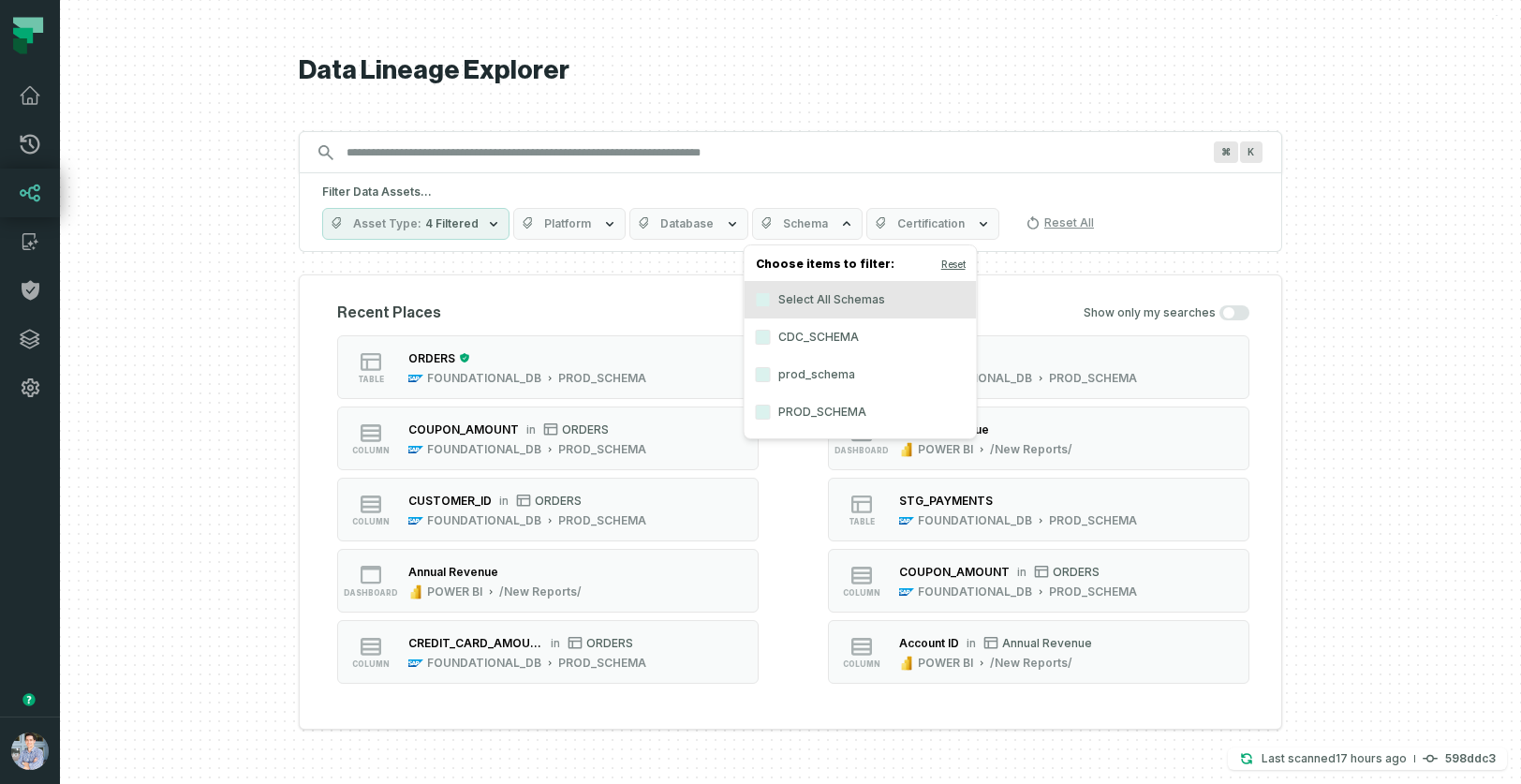
click at [218, 306] on div at bounding box center [790, 392] width 1461 height 784
